Goal: Find specific page/section: Find specific page/section

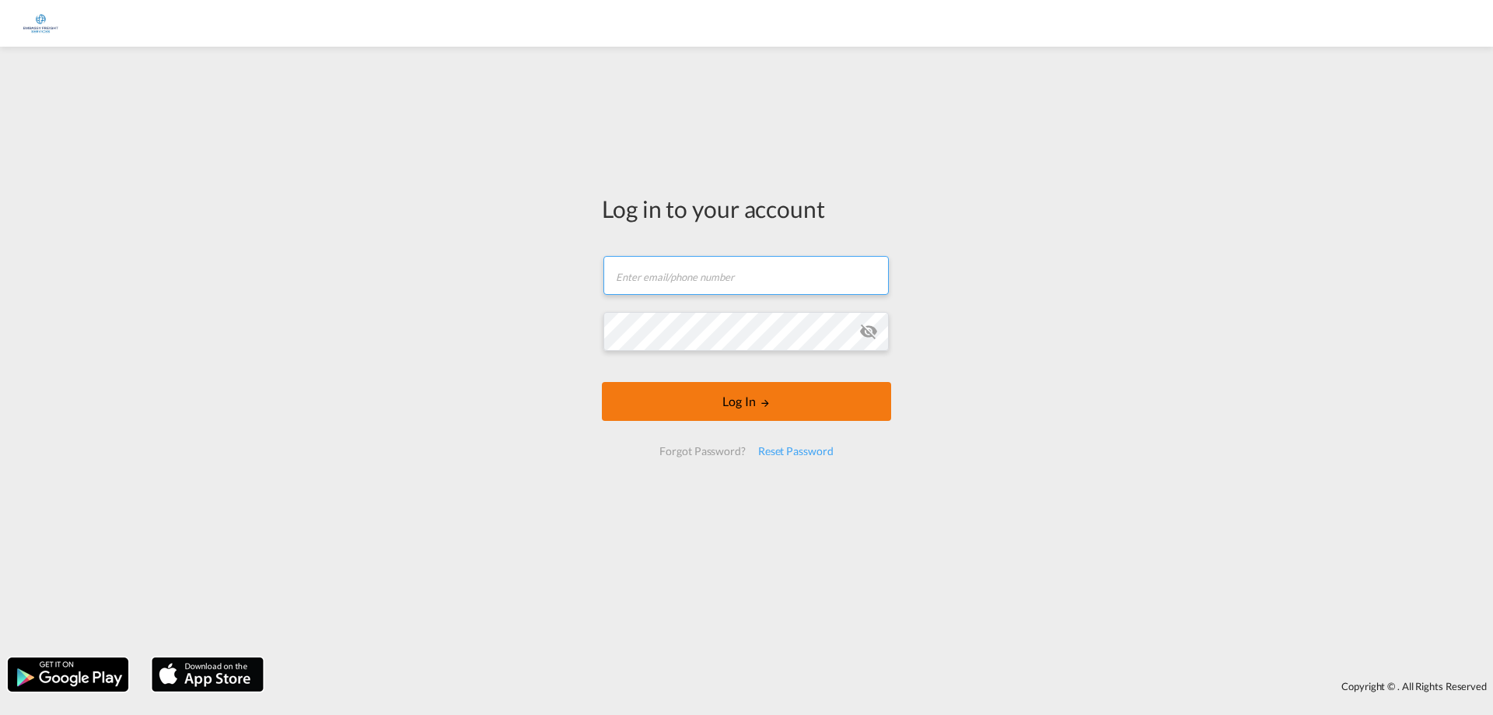
type input "[EMAIL_ADDRESS][DOMAIN_NAME]"
click at [744, 406] on button "Log In" at bounding box center [746, 401] width 289 height 39
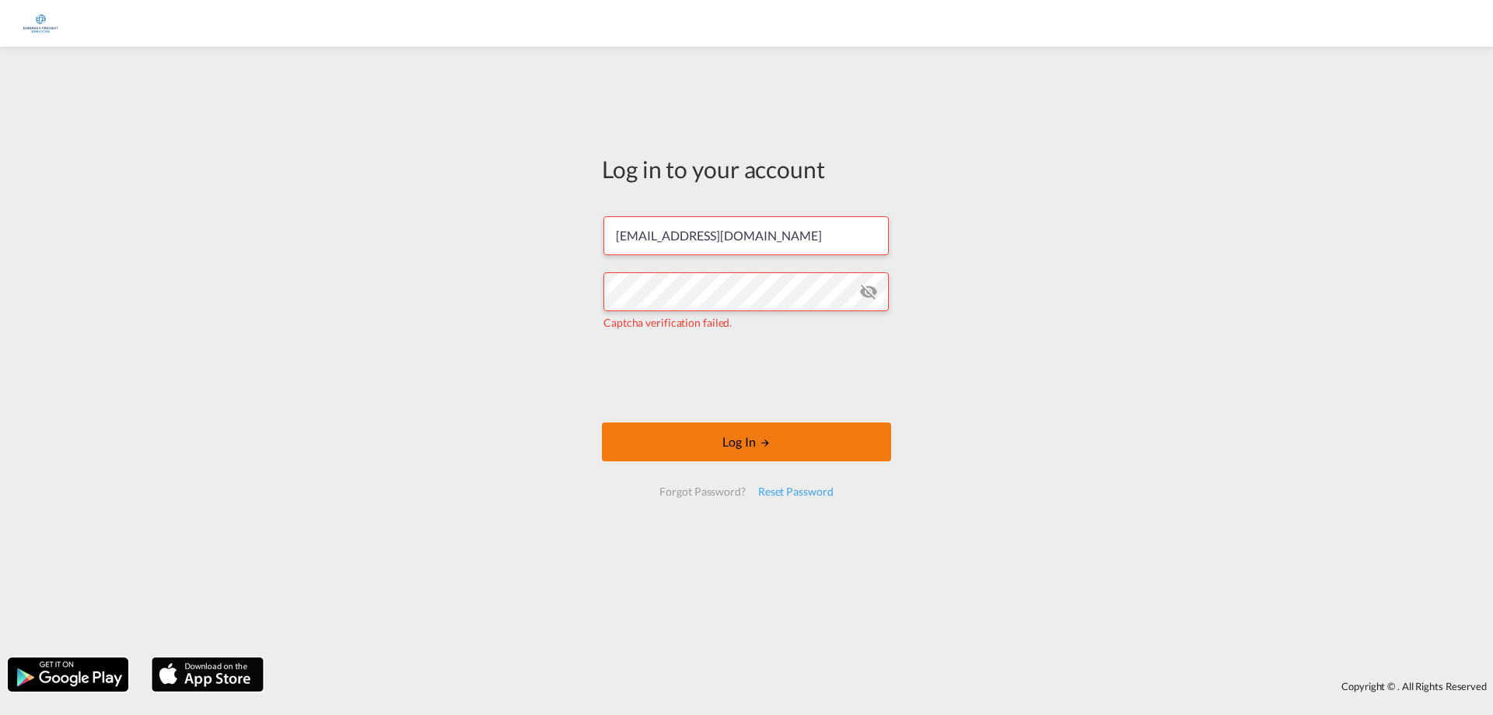
click at [798, 435] on button "Log In" at bounding box center [746, 441] width 289 height 39
